Goal: Task Accomplishment & Management: Complete application form

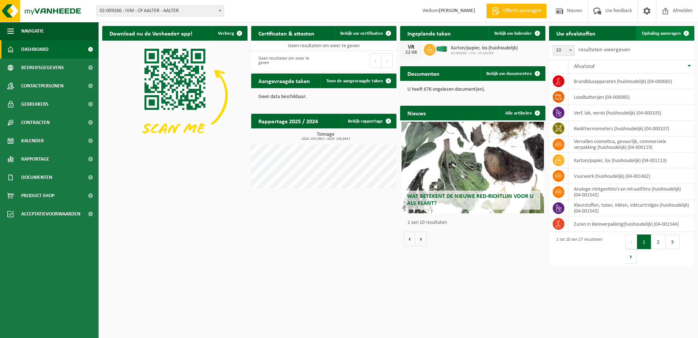
click at [667, 32] on span "Ophaling aanvragen" at bounding box center [661, 33] width 39 height 5
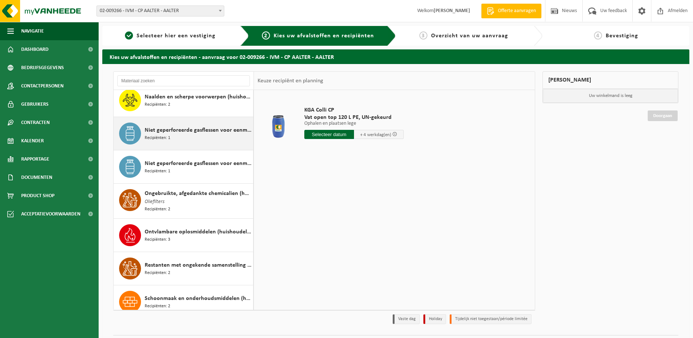
scroll to position [475, 0]
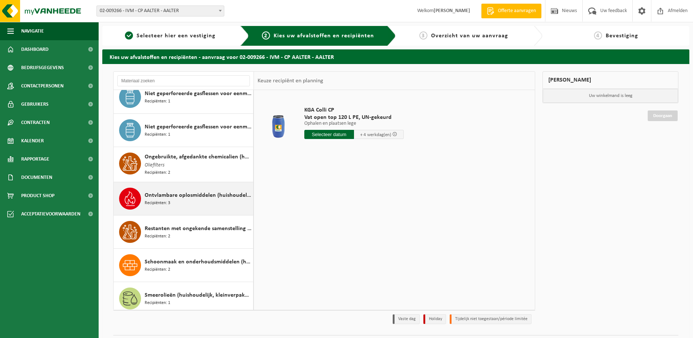
click at [163, 198] on span "Ontvlambare oplosmiddelen (huishoudelijk)" at bounding box center [198, 195] width 107 height 9
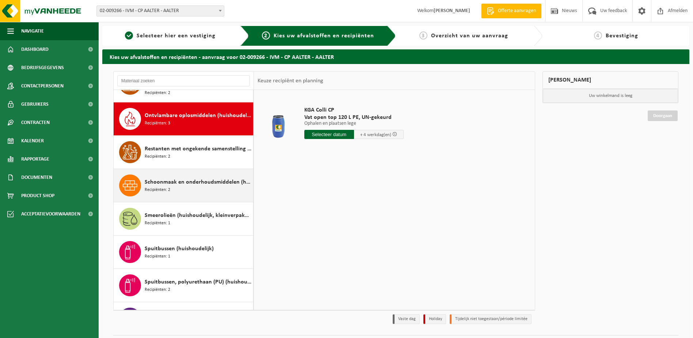
scroll to position [566, 0]
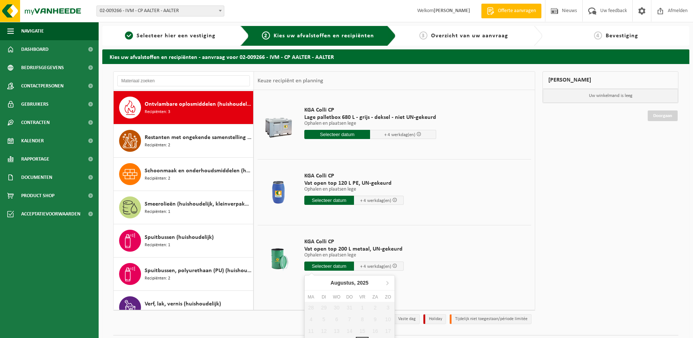
click at [324, 265] on input "text" at bounding box center [329, 265] width 50 height 9
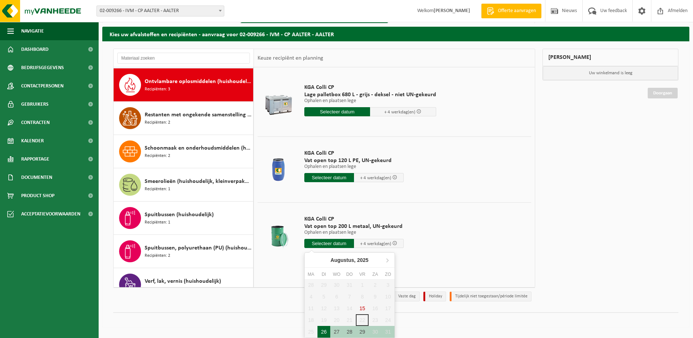
click at [323, 330] on div "26" at bounding box center [323, 331] width 13 height 12
type input "Van 2025-08-26"
type input "2025-08-26"
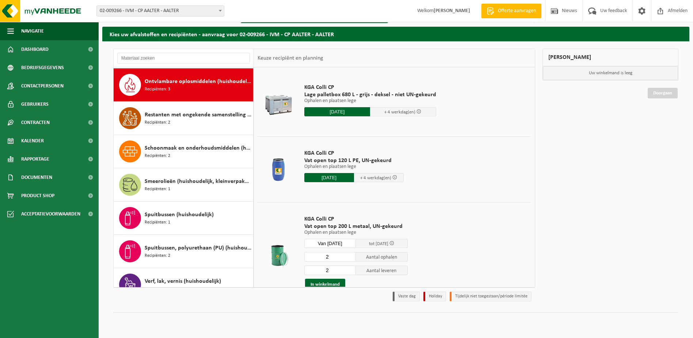
scroll to position [19, 0]
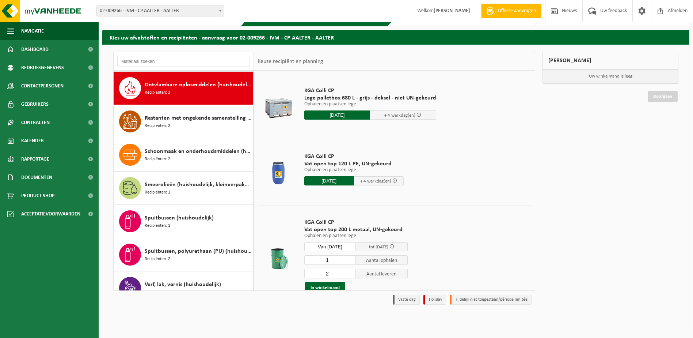
type input "1"
click at [350, 260] on input "1" at bounding box center [330, 259] width 52 height 9
type input "1"
click at [349, 274] on input "1" at bounding box center [330, 272] width 52 height 9
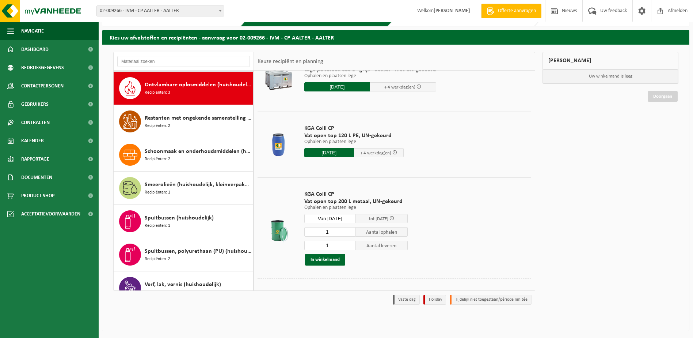
scroll to position [35, 0]
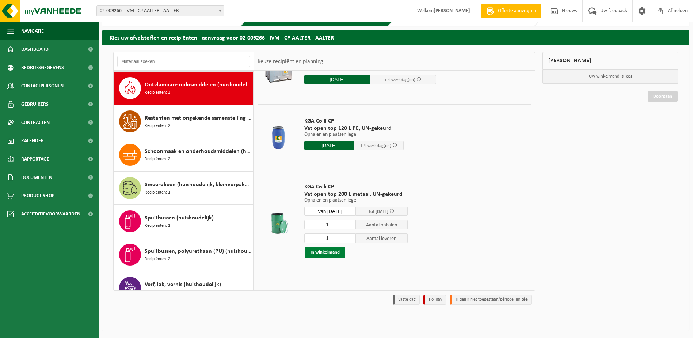
click at [329, 250] on button "In winkelmand" at bounding box center [325, 252] width 40 height 12
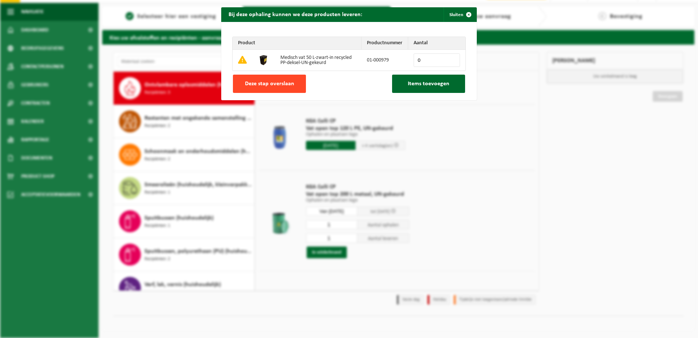
click at [283, 81] on span "Deze stap overslaan" at bounding box center [269, 84] width 49 height 6
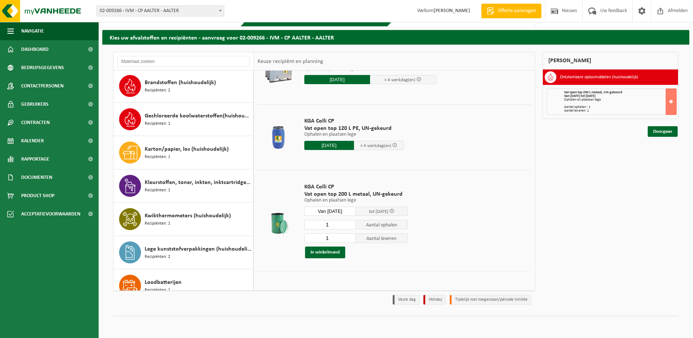
scroll to position [91, 0]
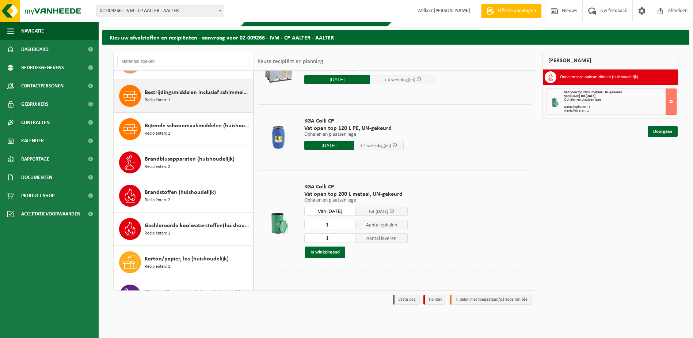
click at [166, 97] on span "Recipiënten: 1" at bounding box center [158, 100] width 26 height 7
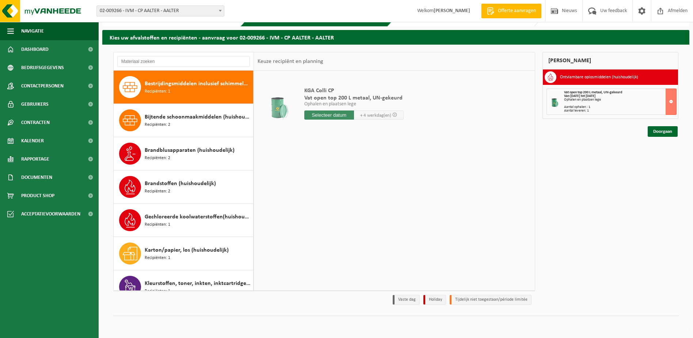
scroll to position [0, 0]
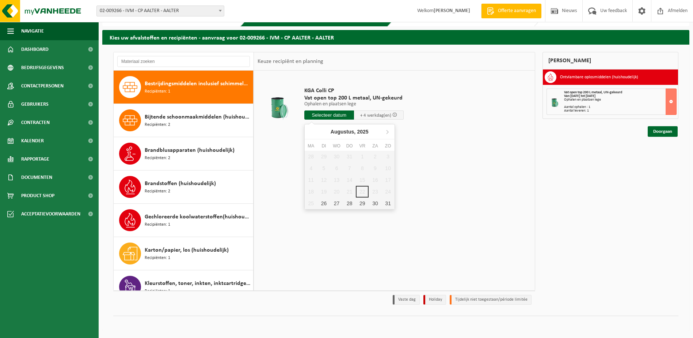
click at [317, 114] on input "text" at bounding box center [329, 114] width 50 height 9
click at [324, 202] on div "26" at bounding box center [323, 203] width 13 height 12
type input "Van 2025-08-26"
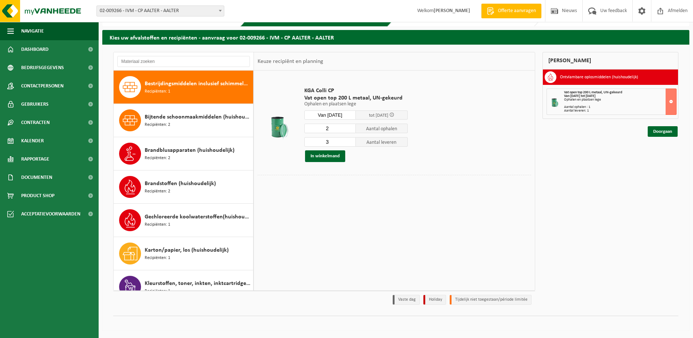
click at [350, 130] on input "2" at bounding box center [330, 127] width 52 height 9
type input "1"
click at [350, 130] on input "1" at bounding box center [330, 127] width 52 height 9
click at [351, 142] on input "2" at bounding box center [330, 141] width 52 height 9
type input "1"
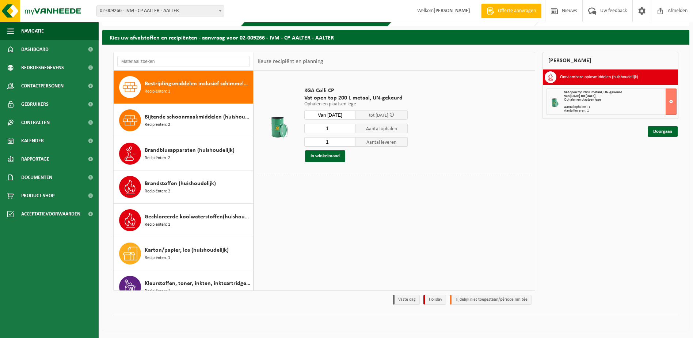
click at [351, 142] on input "1" at bounding box center [330, 141] width 52 height 9
click at [327, 154] on button "In winkelmand" at bounding box center [325, 156] width 40 height 12
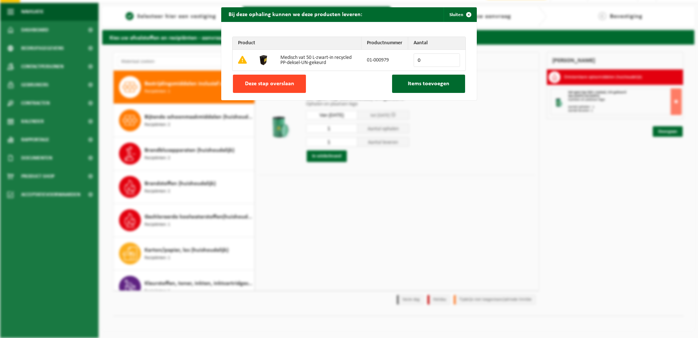
click at [267, 81] on span "Deze stap overslaan" at bounding box center [269, 84] width 49 height 6
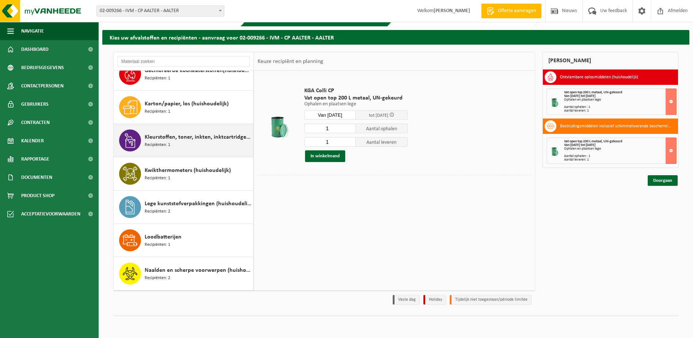
scroll to position [100, 0]
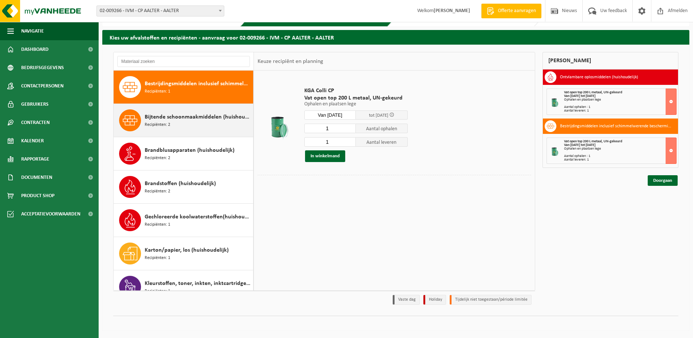
click at [165, 121] on div "Bijtende schoonmaakmiddelen (huishoudelijk) Recipiënten: 2" at bounding box center [198, 120] width 107 height 22
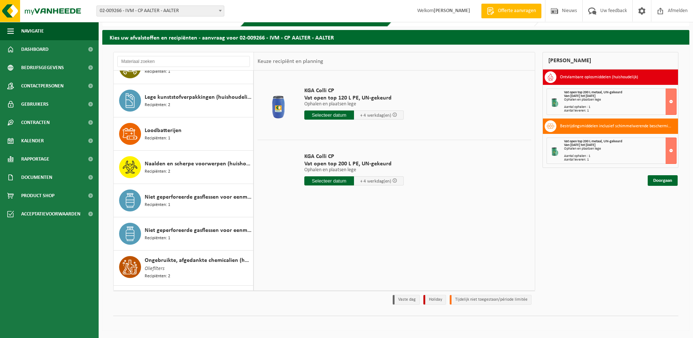
scroll to position [498, 0]
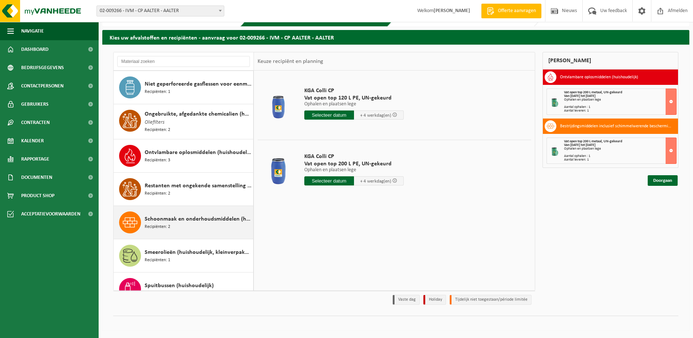
click at [161, 218] on span "Schoonmaak en onderhoudsmiddelen (huishoudelijk)" at bounding box center [198, 218] width 107 height 9
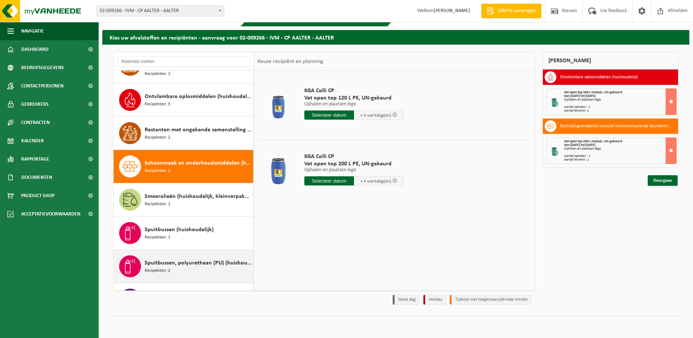
scroll to position [632, 0]
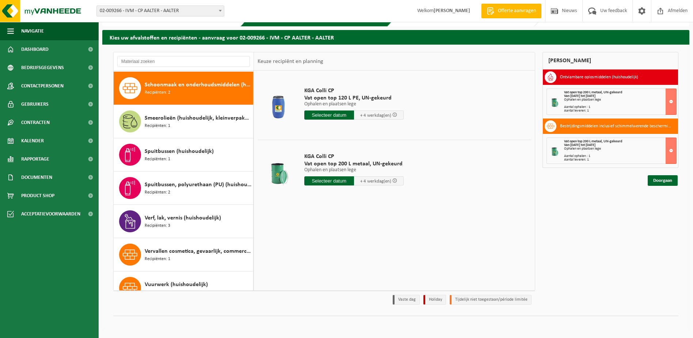
click at [321, 180] on input "text" at bounding box center [329, 180] width 50 height 9
click at [325, 267] on div "26" at bounding box center [323, 269] width 13 height 12
type input "Van 2025-08-26"
type input "2025-08-26"
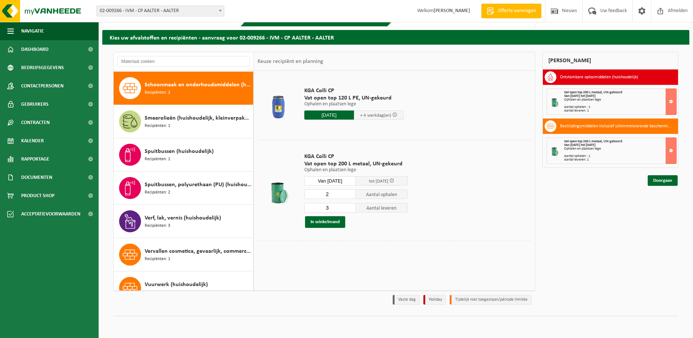
type input "2"
click at [350, 196] on input "2" at bounding box center [330, 193] width 52 height 9
type input "2"
click at [350, 209] on input "2" at bounding box center [330, 207] width 52 height 9
click at [331, 222] on button "In winkelmand" at bounding box center [325, 222] width 40 height 12
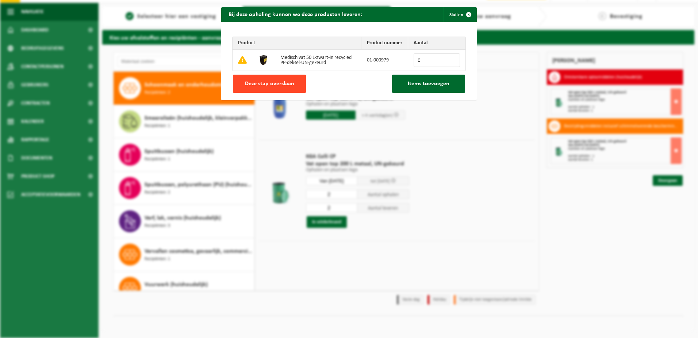
click at [251, 82] on span "Deze stap overslaan" at bounding box center [269, 84] width 49 height 6
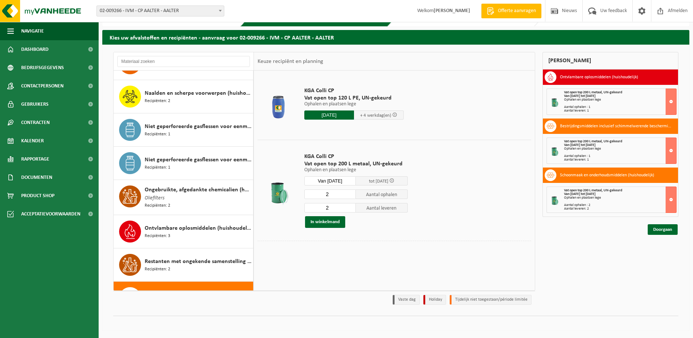
scroll to position [313, 0]
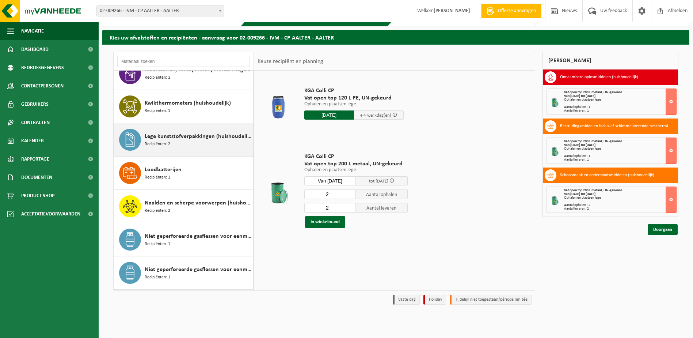
click at [172, 139] on span "Lege kunststofverpakkingen (huishoudelijk)" at bounding box center [198, 136] width 107 height 9
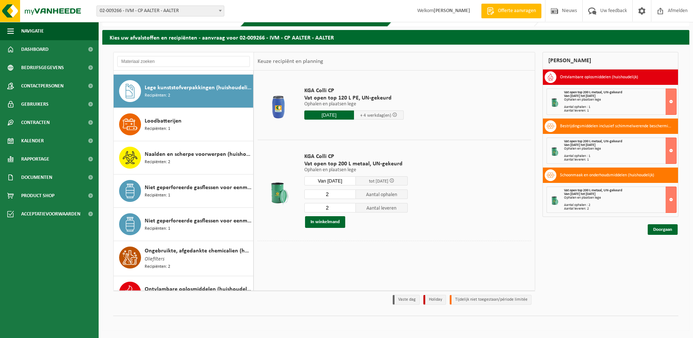
scroll to position [366, 0]
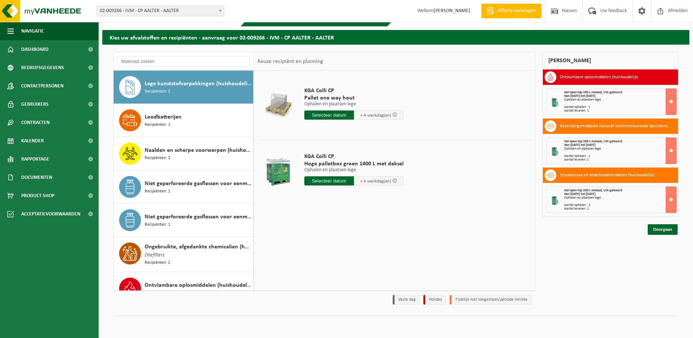
click at [327, 180] on input "text" at bounding box center [329, 180] width 50 height 9
click at [321, 269] on div "26" at bounding box center [323, 269] width 13 height 12
type input "Van 2025-08-26"
type input "2025-08-26"
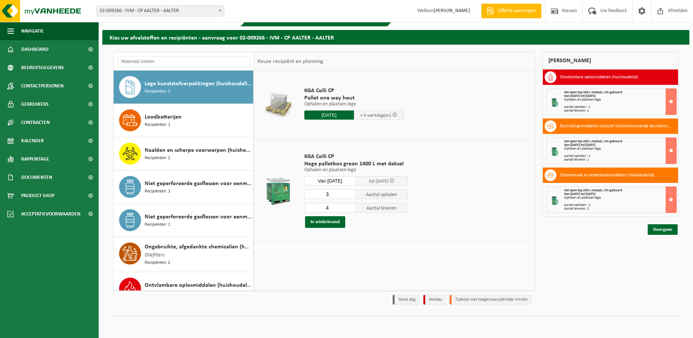
type input "3"
click at [350, 195] on input "3" at bounding box center [330, 193] width 52 height 9
type input "3"
click at [350, 210] on input "3" at bounding box center [330, 207] width 52 height 9
click at [324, 221] on button "In winkelmand" at bounding box center [325, 222] width 40 height 12
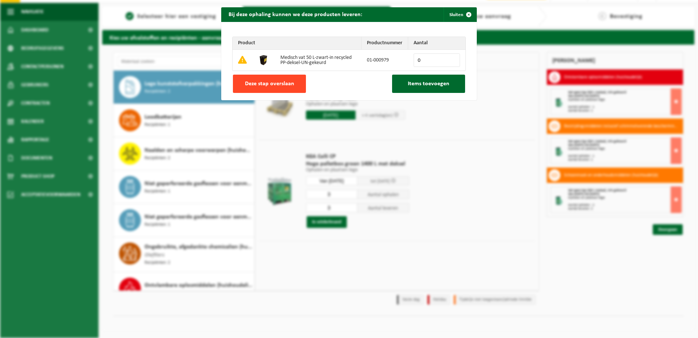
click at [283, 78] on button "Deze stap overslaan" at bounding box center [269, 84] width 73 height 18
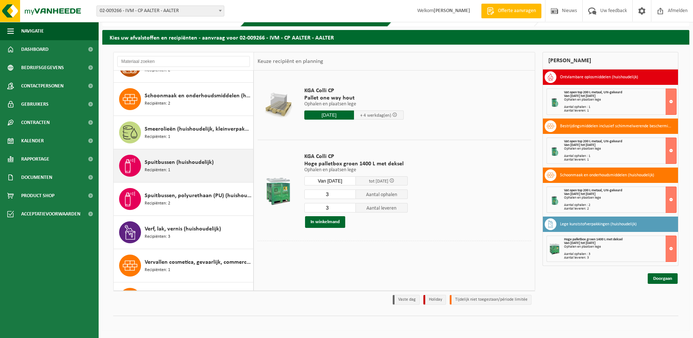
scroll to position [658, 0]
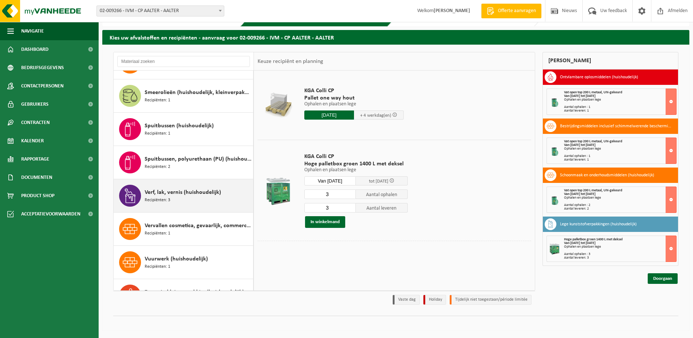
click at [156, 192] on span "Verf, lak, vernis (huishoudelijk)" at bounding box center [183, 192] width 76 height 9
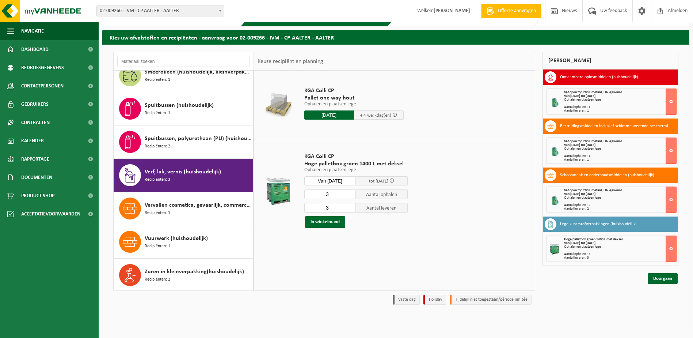
scroll to position [678, 0]
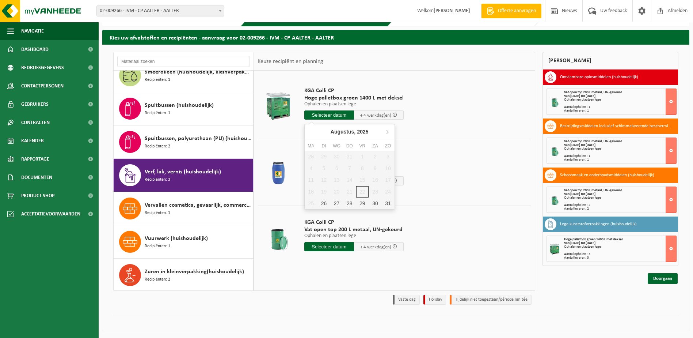
click at [312, 114] on input "text" at bounding box center [329, 114] width 50 height 9
click at [323, 203] on div "26" at bounding box center [323, 203] width 13 height 12
type input "Van 2025-08-26"
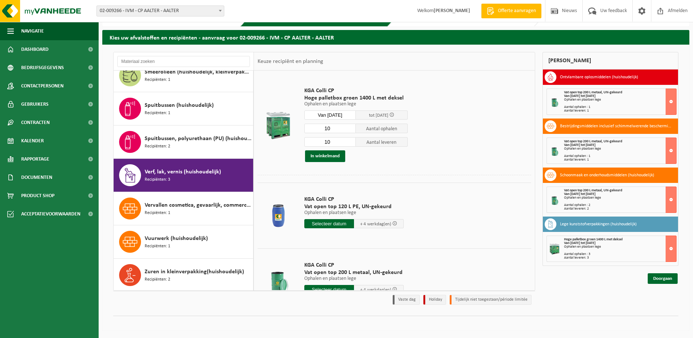
type input "2025-08-26"
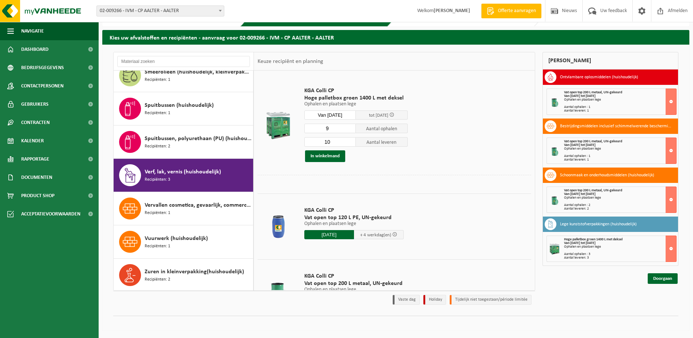
click at [349, 129] on input "9" at bounding box center [330, 127] width 52 height 9
click at [349, 129] on input "8" at bounding box center [330, 127] width 52 height 9
type input "7"
click at [349, 129] on input "7" at bounding box center [330, 127] width 52 height 9
click at [350, 142] on input "9" at bounding box center [330, 141] width 52 height 9
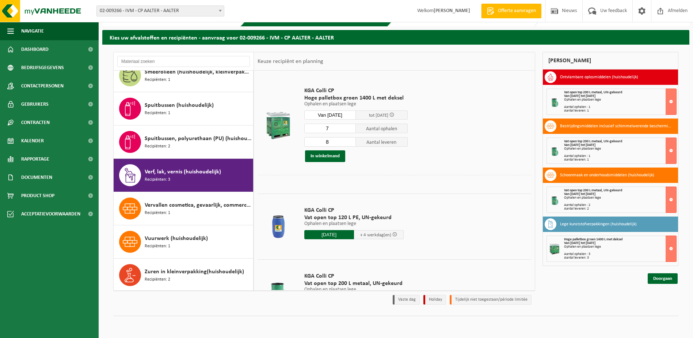
click at [349, 142] on input "8" at bounding box center [330, 141] width 52 height 9
type input "7"
click at [349, 142] on input "7" at bounding box center [330, 141] width 52 height 9
click at [321, 154] on button "In winkelmand" at bounding box center [325, 156] width 40 height 12
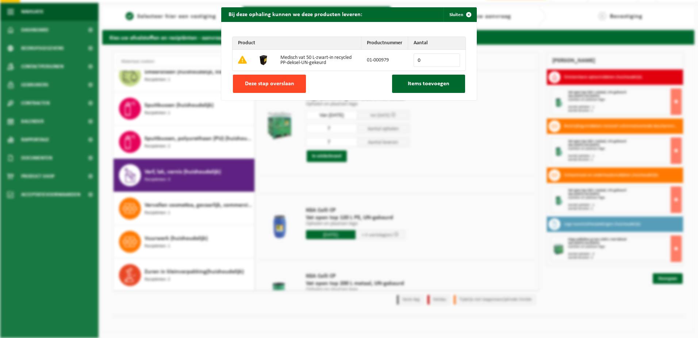
click at [281, 81] on span "Deze stap overslaan" at bounding box center [269, 84] width 49 height 6
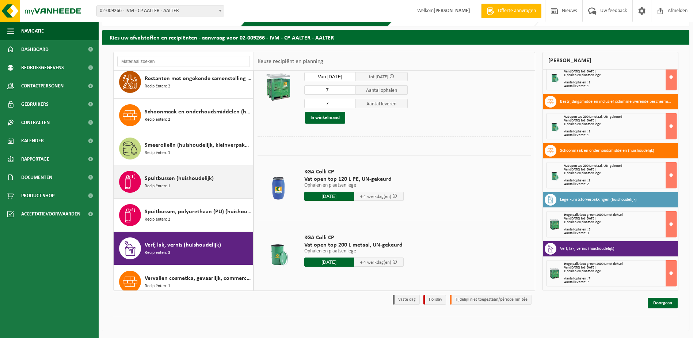
scroll to position [569, 0]
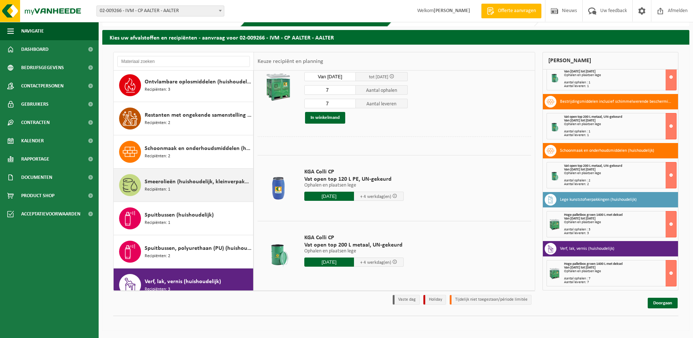
click at [174, 183] on span "Smeerolieën (huishoudelijk, kleinverpakking)" at bounding box center [198, 181] width 107 height 9
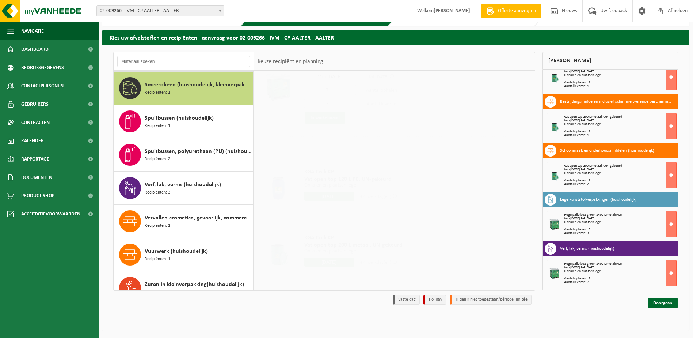
scroll to position [0, 0]
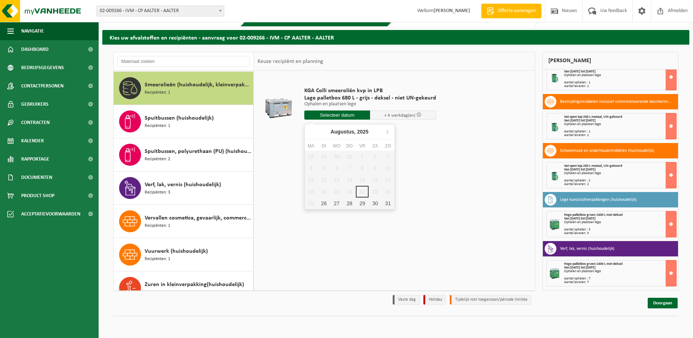
click at [336, 112] on input "text" at bounding box center [337, 114] width 66 height 9
click at [321, 203] on div "26" at bounding box center [323, 203] width 13 height 12
type input "Van 2025-08-26"
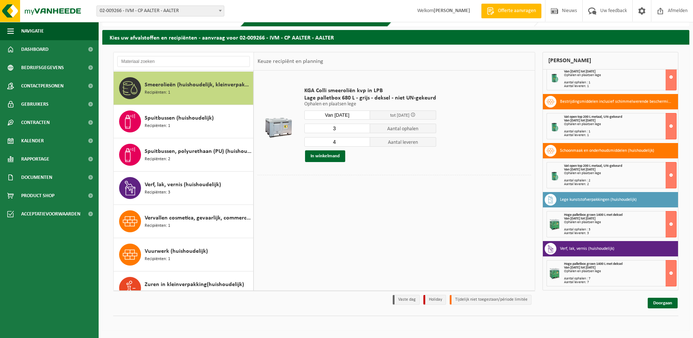
click at [363, 129] on input "3" at bounding box center [337, 127] width 66 height 9
click at [363, 129] on input "2" at bounding box center [337, 127] width 66 height 9
type input "1"
click at [363, 129] on input "1" at bounding box center [337, 127] width 66 height 9
click at [363, 143] on input "3" at bounding box center [337, 141] width 66 height 9
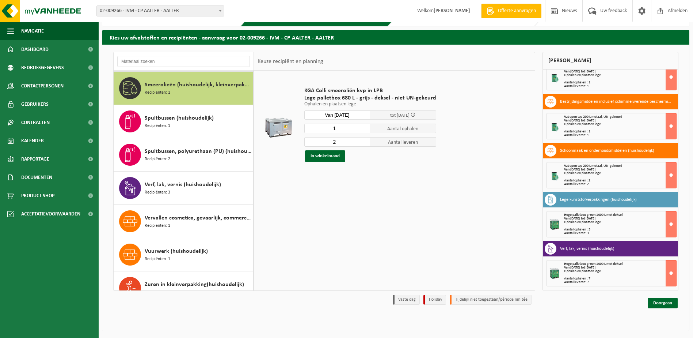
click at [363, 143] on input "2" at bounding box center [337, 141] width 66 height 9
type input "1"
click at [363, 143] on input "1" at bounding box center [337, 141] width 66 height 9
click at [333, 156] on button "In winkelmand" at bounding box center [325, 156] width 40 height 12
click at [169, 119] on span "Spuitbussen (huishoudelijk)" at bounding box center [179, 118] width 69 height 9
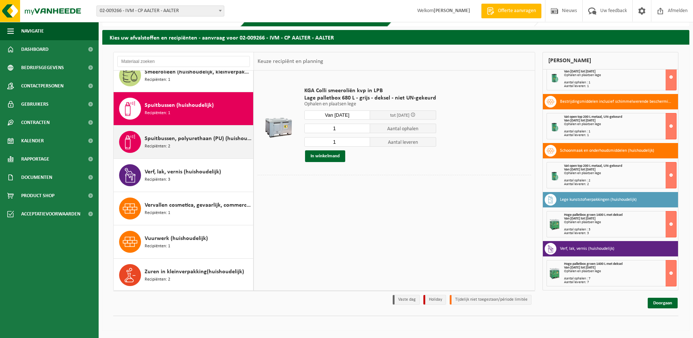
scroll to position [678, 0]
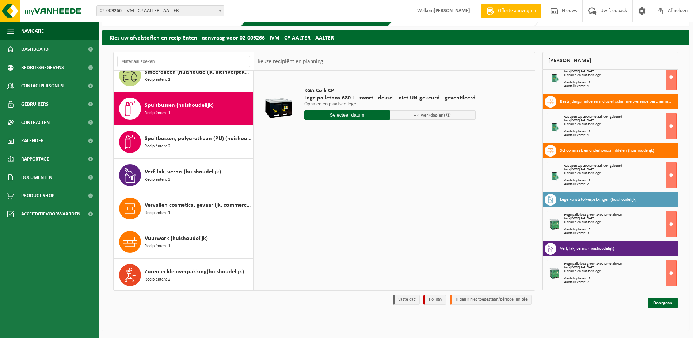
click at [336, 114] on input "text" at bounding box center [347, 114] width 86 height 9
drag, startPoint x: 323, startPoint y: 202, endPoint x: 327, endPoint y: 191, distance: 11.3
click at [325, 201] on div "26" at bounding box center [323, 203] width 13 height 12
type input "Van 2025-08-26"
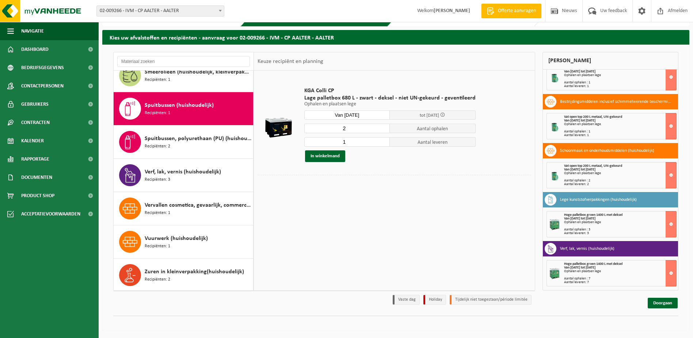
type input "2"
click at [382, 126] on input "2" at bounding box center [347, 127] width 86 height 9
type input "2"
click at [381, 140] on input "2" at bounding box center [347, 141] width 86 height 9
click at [317, 154] on button "In winkelmand" at bounding box center [325, 156] width 40 height 12
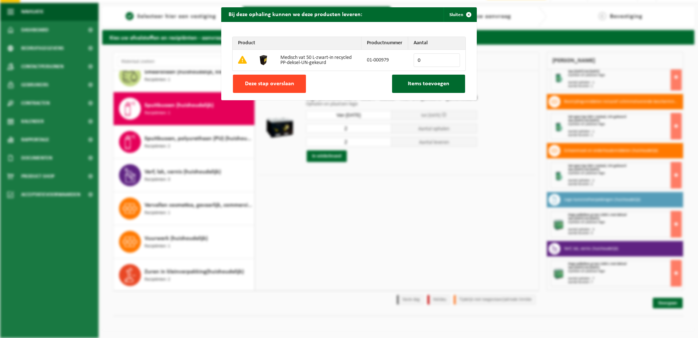
click at [268, 83] on span "Deze stap overslaan" at bounding box center [269, 84] width 49 height 6
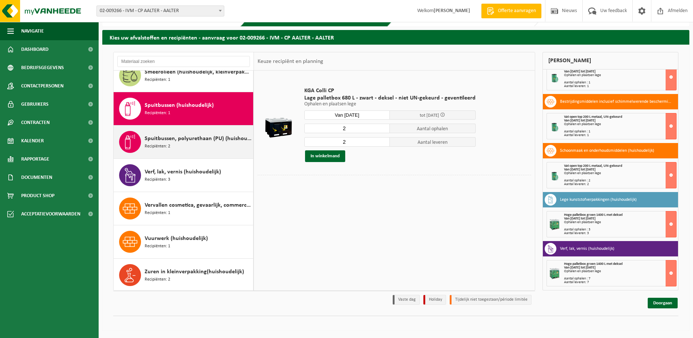
click at [174, 138] on span "Spuitbussen, polyurethaan (PU) (huishoudelijk)" at bounding box center [198, 138] width 107 height 9
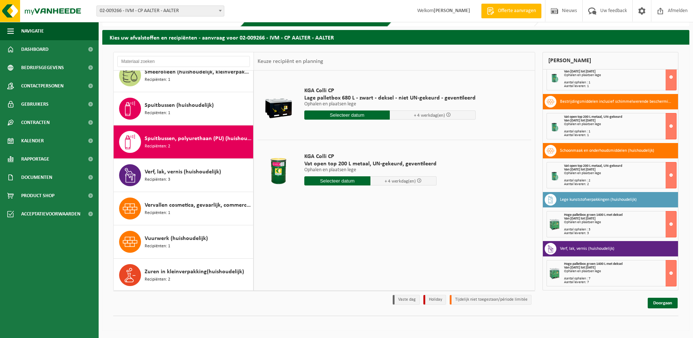
click at [332, 114] on input "text" at bounding box center [347, 114] width 86 height 9
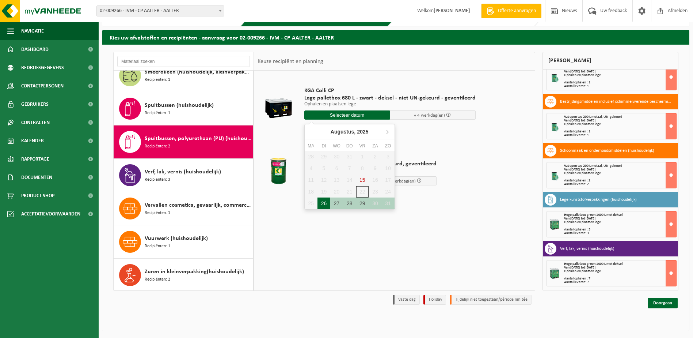
click at [327, 201] on div "26" at bounding box center [323, 203] width 13 height 12
type input "Van 2025-08-26"
type input "2025-08-26"
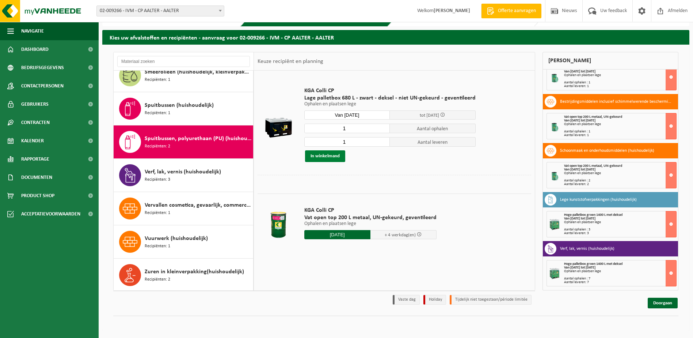
click at [329, 153] on button "In winkelmand" at bounding box center [325, 156] width 40 height 12
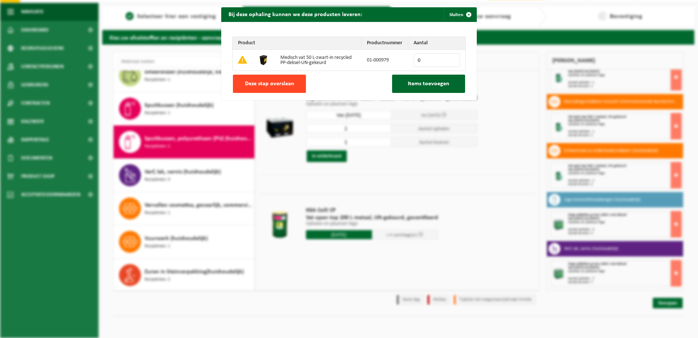
click at [296, 87] on button "Deze stap overslaan" at bounding box center [269, 84] width 73 height 18
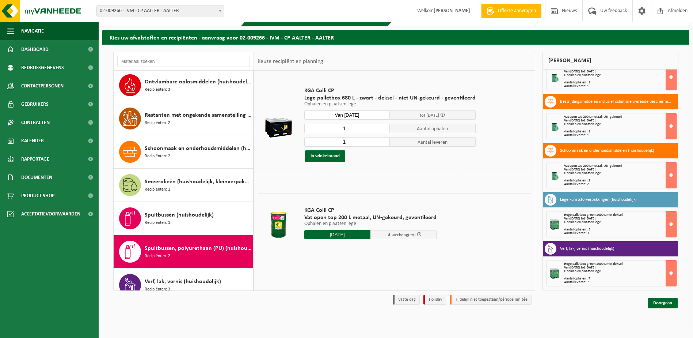
scroll to position [532, 0]
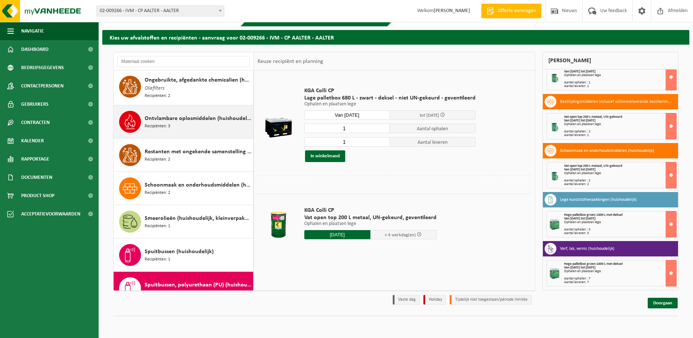
click at [154, 114] on span "Ontvlambare oplosmiddelen (huishoudelijk)" at bounding box center [198, 118] width 107 height 9
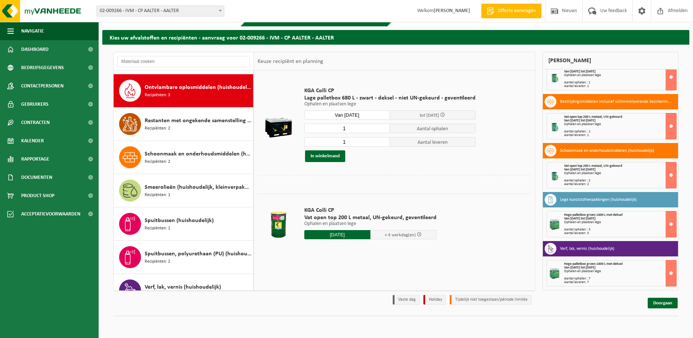
scroll to position [566, 0]
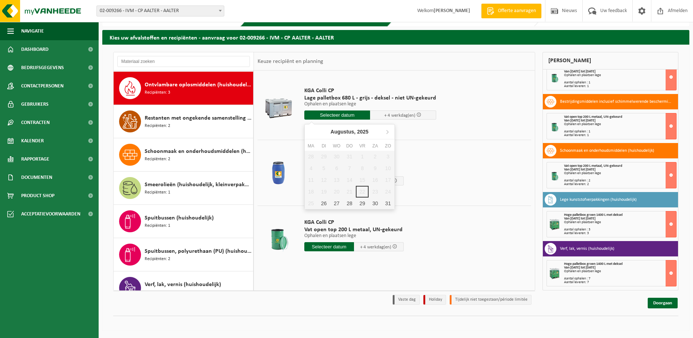
click at [323, 114] on input "text" at bounding box center [337, 114] width 66 height 9
click at [325, 204] on div "26" at bounding box center [323, 203] width 13 height 12
type input "Van 2025-08-26"
type input "2025-08-26"
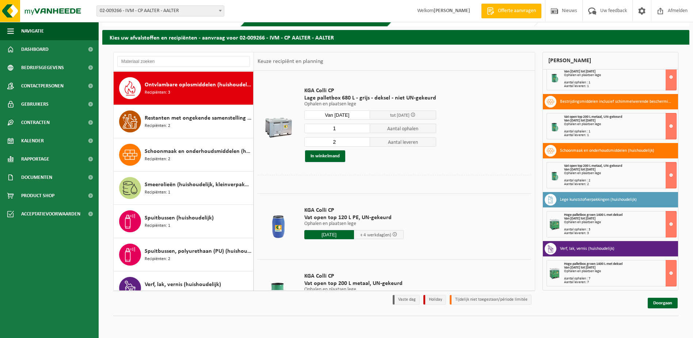
type input "1"
click at [362, 130] on input "1" at bounding box center [337, 127] width 66 height 9
type input "1"
click at [362, 143] on input "1" at bounding box center [337, 141] width 66 height 9
click at [318, 154] on button "In winkelmand" at bounding box center [325, 156] width 40 height 12
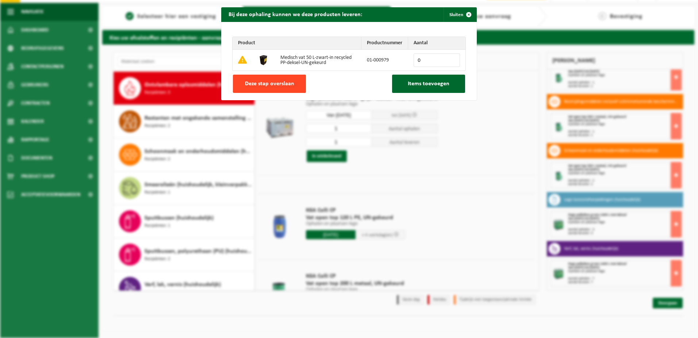
click at [277, 81] on span "Deze stap overslaan" at bounding box center [269, 84] width 49 height 6
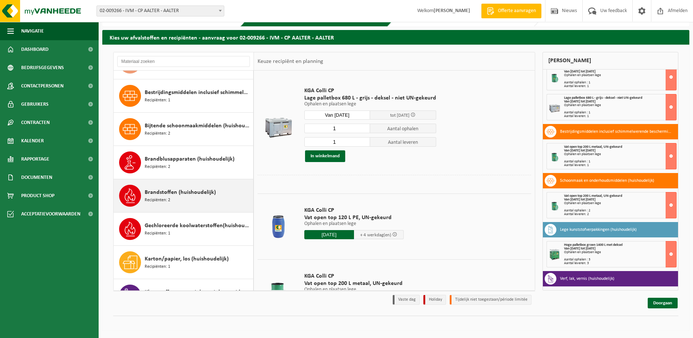
scroll to position [0, 0]
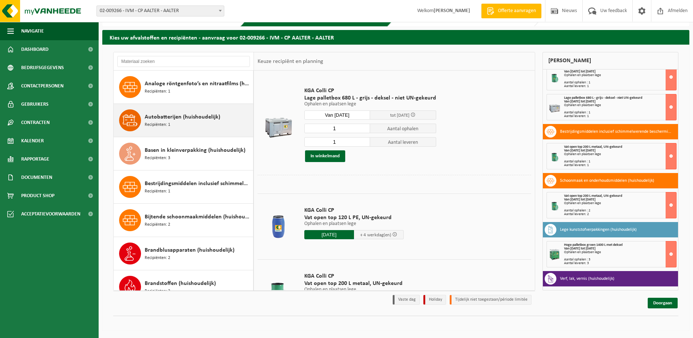
click at [161, 117] on span "Autobatterijen (huishoudelijk)" at bounding box center [183, 117] width 76 height 9
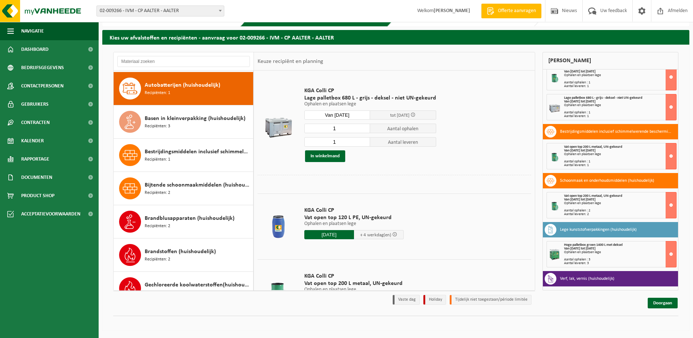
scroll to position [33, 0]
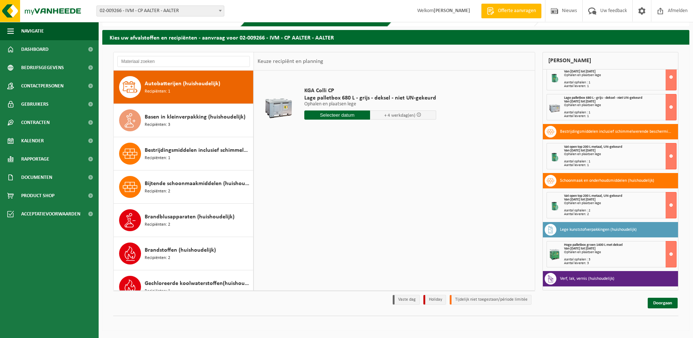
click at [328, 116] on input "text" at bounding box center [337, 114] width 66 height 9
click at [322, 201] on div "26" at bounding box center [323, 203] width 13 height 12
type input "Van 2025-08-26"
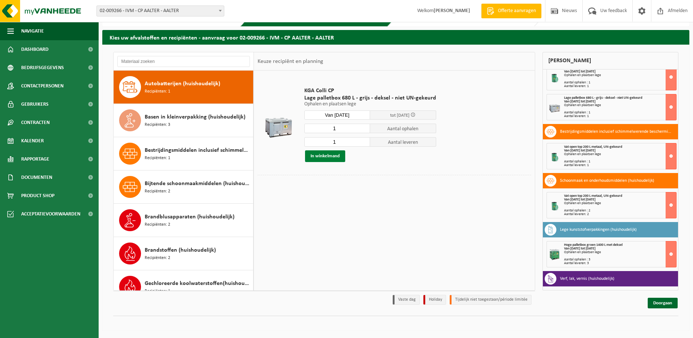
click at [323, 156] on button "In winkelmand" at bounding box center [325, 156] width 40 height 12
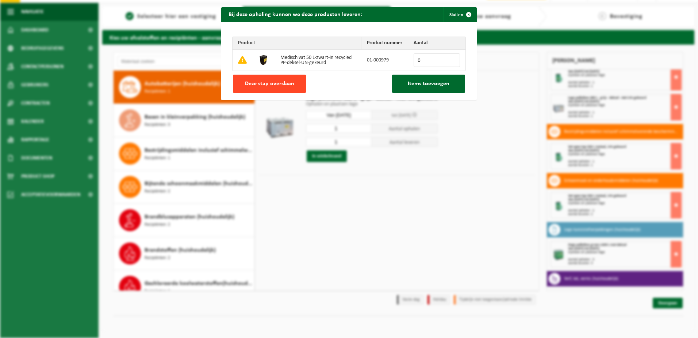
click at [284, 83] on span "Deze stap overslaan" at bounding box center [269, 84] width 49 height 6
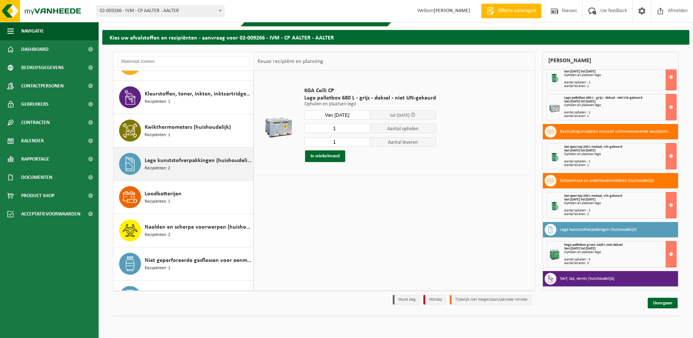
scroll to position [362, 0]
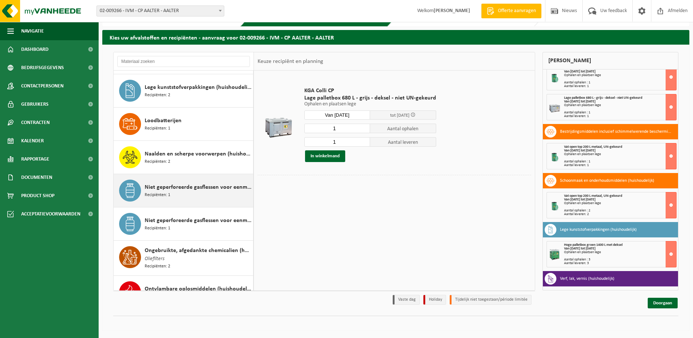
click at [161, 188] on span "Niet geperforeerde gasflessen voor eenmalig gebruik (huishoudelijk)" at bounding box center [198, 187] width 107 height 9
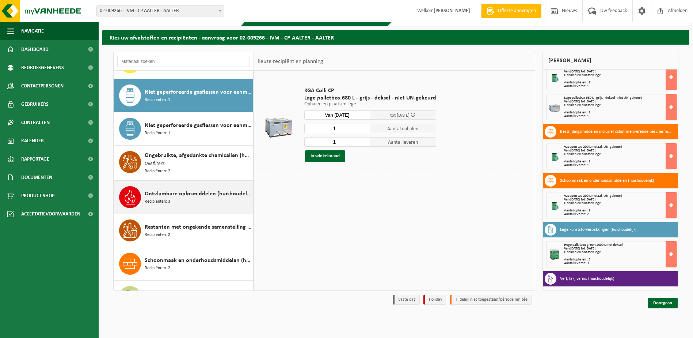
scroll to position [465, 0]
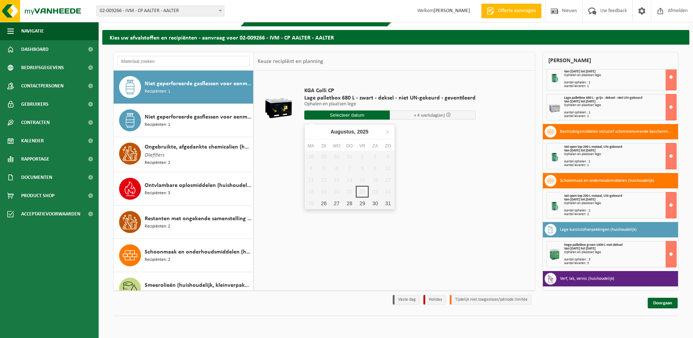
click at [322, 114] on input "text" at bounding box center [347, 114] width 86 height 9
click at [324, 202] on div "26" at bounding box center [323, 203] width 13 height 12
type input "Van 2025-08-26"
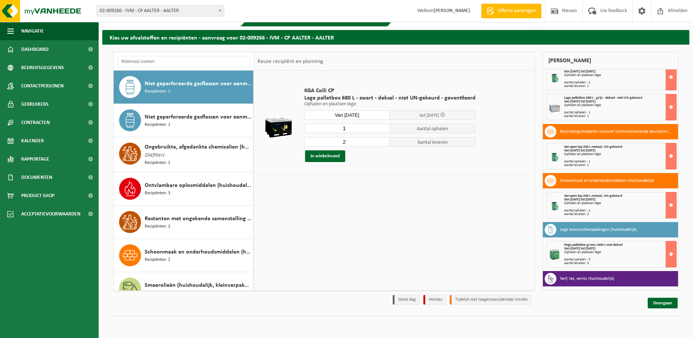
type input "1"
click at [383, 129] on input "1" at bounding box center [347, 127] width 86 height 9
type input "1"
click at [383, 144] on input "1" at bounding box center [347, 141] width 86 height 9
click at [325, 152] on button "In winkelmand" at bounding box center [325, 156] width 40 height 12
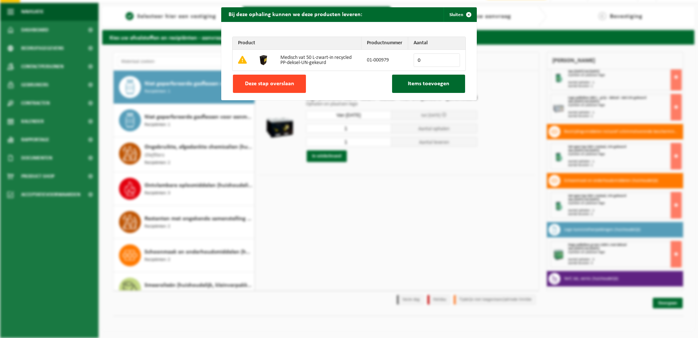
click at [275, 86] on span "Deze stap overslaan" at bounding box center [269, 84] width 49 height 6
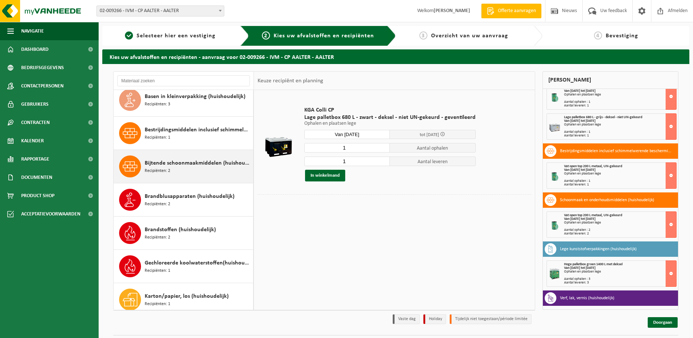
scroll to position [110, 0]
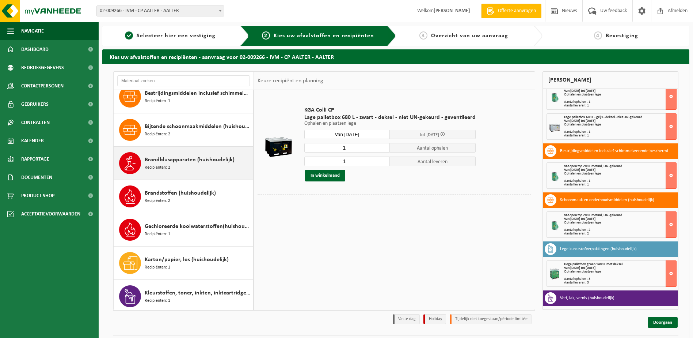
click at [168, 160] on span "Brandblusapparaten (huishoudelijk)" at bounding box center [190, 159] width 90 height 9
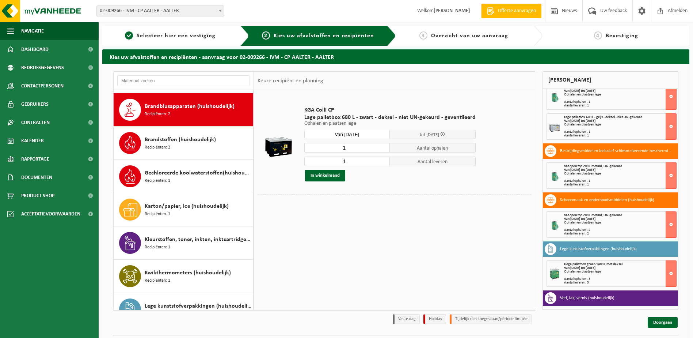
scroll to position [166, 0]
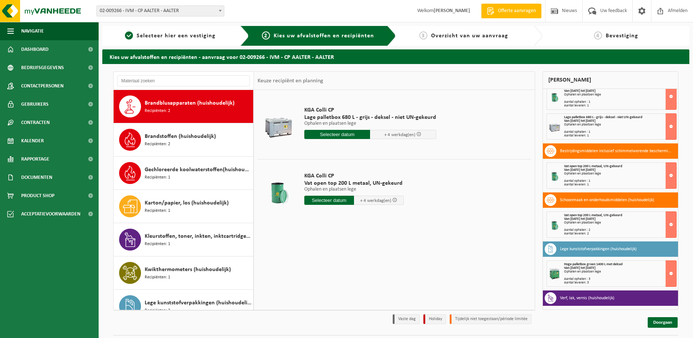
click at [331, 133] on input "text" at bounding box center [337, 134] width 66 height 9
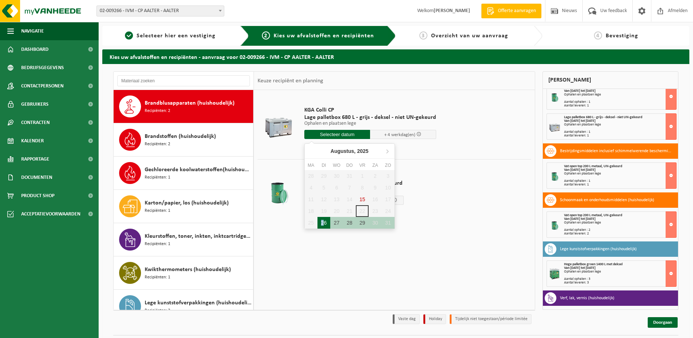
click at [324, 220] on div "26" at bounding box center [323, 223] width 13 height 12
type input "Van 2025-08-26"
type input "2025-08-26"
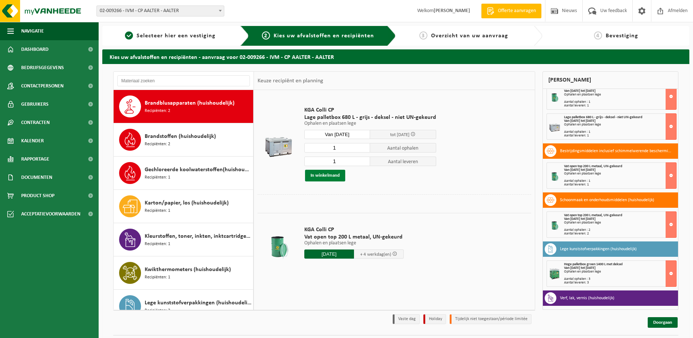
click at [323, 174] on button "In winkelmand" at bounding box center [325, 175] width 40 height 12
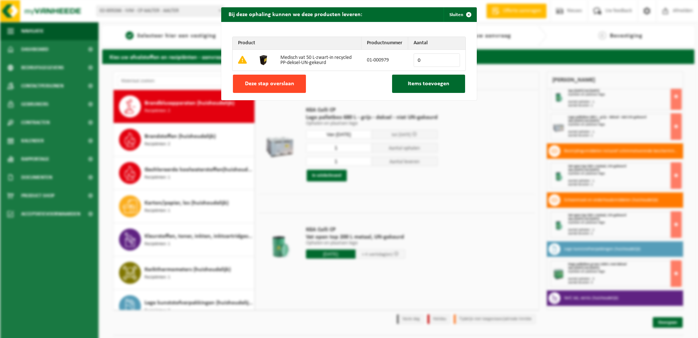
click at [282, 83] on span "Deze stap overslaan" at bounding box center [269, 84] width 49 height 6
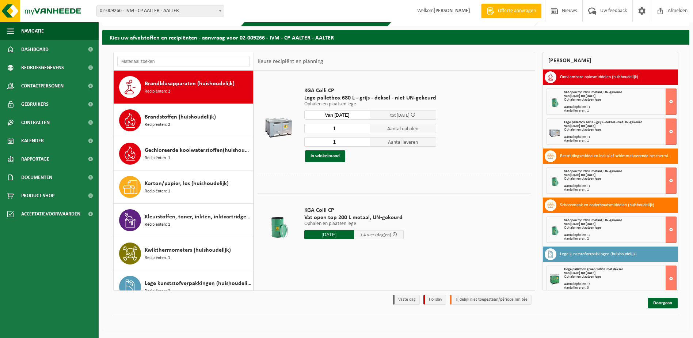
scroll to position [0, 0]
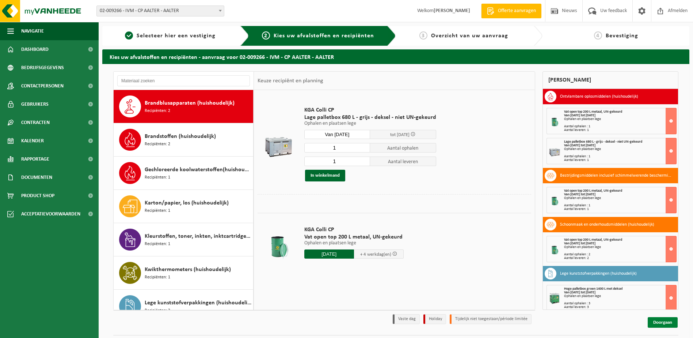
click at [657, 320] on link "Doorgaan" at bounding box center [663, 322] width 30 height 11
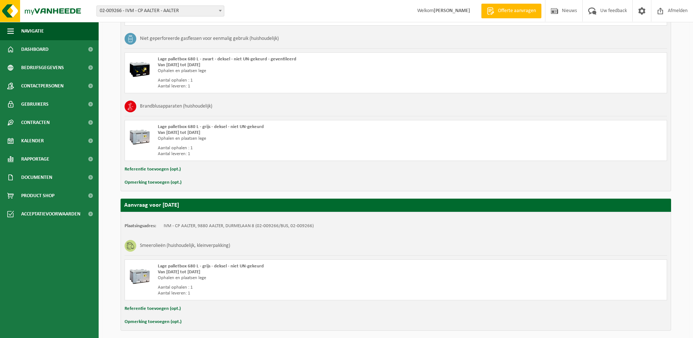
scroll to position [797, 0]
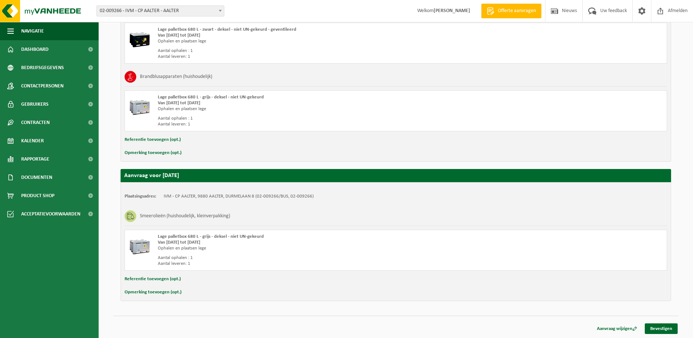
click at [146, 292] on button "Opmerking toevoegen (opt.)" at bounding box center [153, 291] width 57 height 9
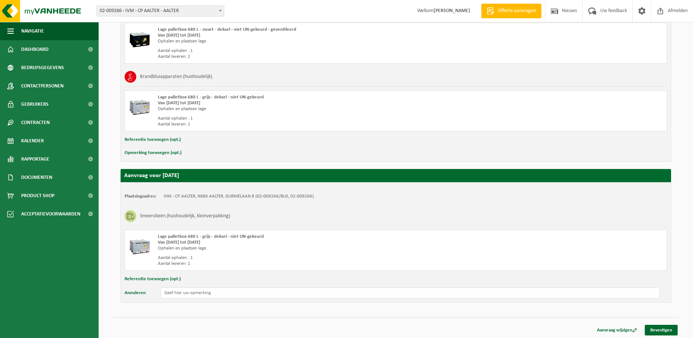
scroll to position [798, 0]
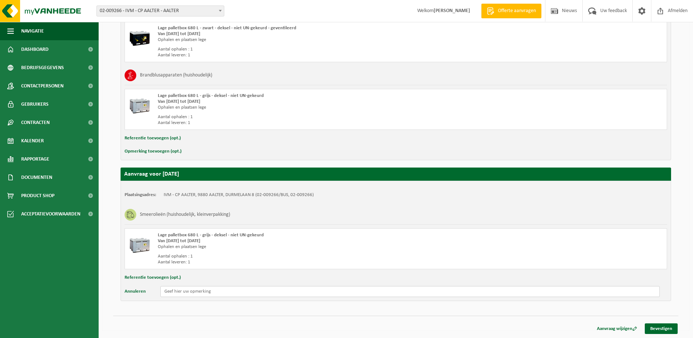
drag, startPoint x: 181, startPoint y: 292, endPoint x: 203, endPoint y: 287, distance: 22.0
click at [181, 291] on input "text" at bounding box center [409, 291] width 499 height 11
click at [291, 290] on input "Kan je nog 6 ringen voor metalen vat te sluiten extra meebrengen daar er af en …" at bounding box center [409, 291] width 499 height 11
click at [421, 247] on div "Ophalen en plaatsen lege" at bounding box center [291, 247] width 267 height 6
click at [299, 292] on input "Kan je nog 6 ringen voor metalen vat te sluiten extra meebrengen aub daar er af…" at bounding box center [409, 291] width 499 height 11
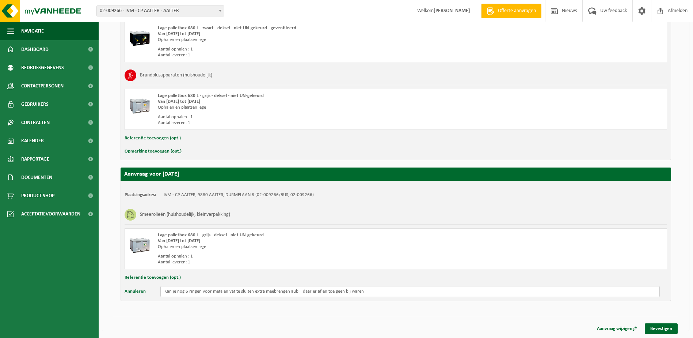
click at [365, 290] on input "Kan je nog 6 ringen voor metalen vat te sluiten extra meebrengen aub daar er af…" at bounding box center [409, 291] width 499 height 11
type input "Kan je nog 6 ringen voor metalen vat te sluiten extra meebrengen aub daar er af…"
click at [664, 329] on link "Bevestigen" at bounding box center [661, 328] width 33 height 11
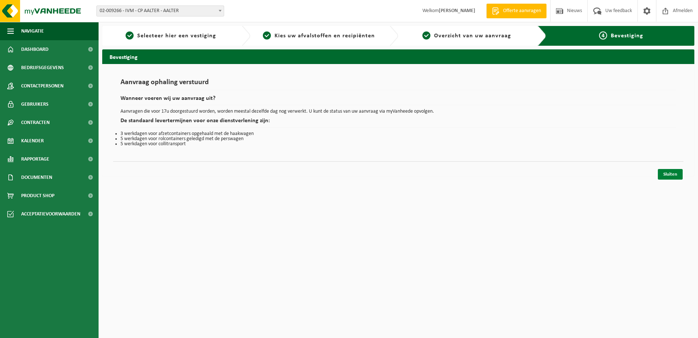
click at [670, 174] on link "Sluiten" at bounding box center [670, 174] width 25 height 11
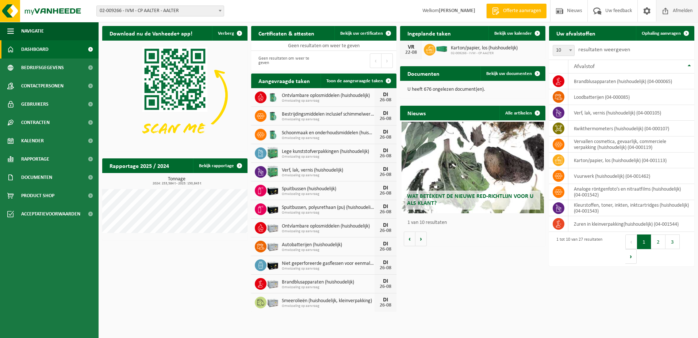
click at [677, 7] on span "Afmelden" at bounding box center [682, 11] width 23 height 22
